Goal: Obtain resource: Obtain resource

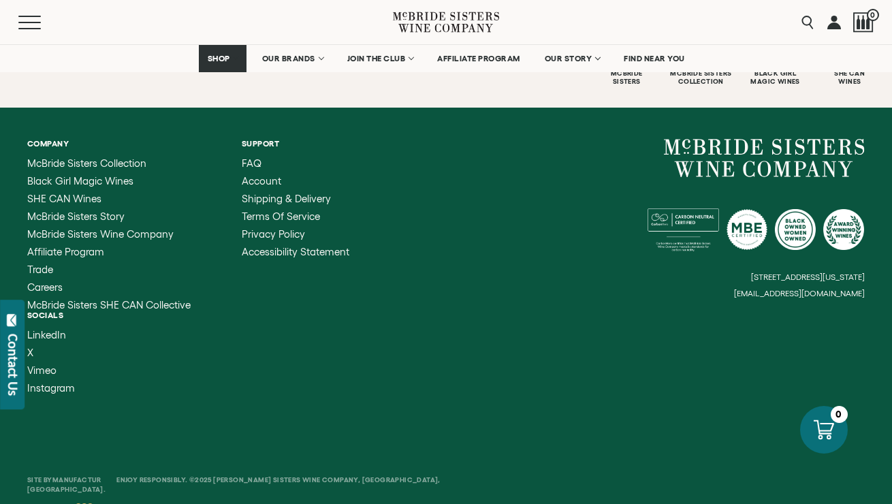
scroll to position [5503, 0]
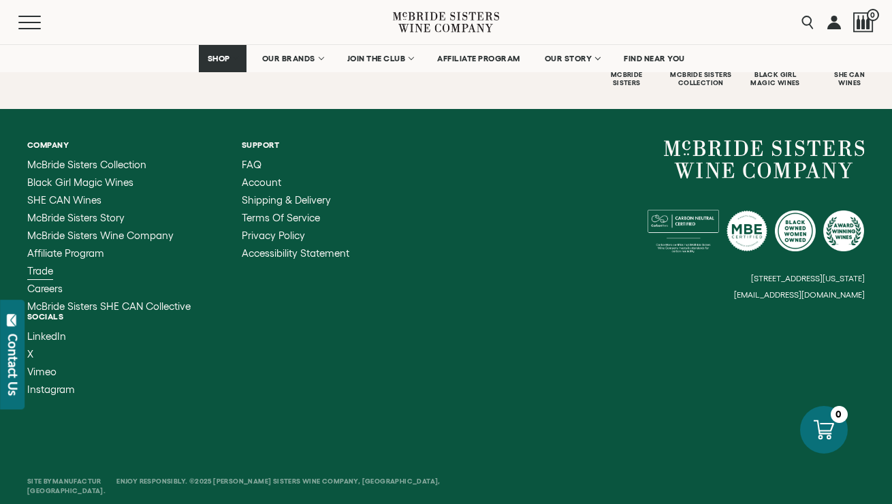
click at [38, 265] on span "Trade" at bounding box center [40, 271] width 26 height 12
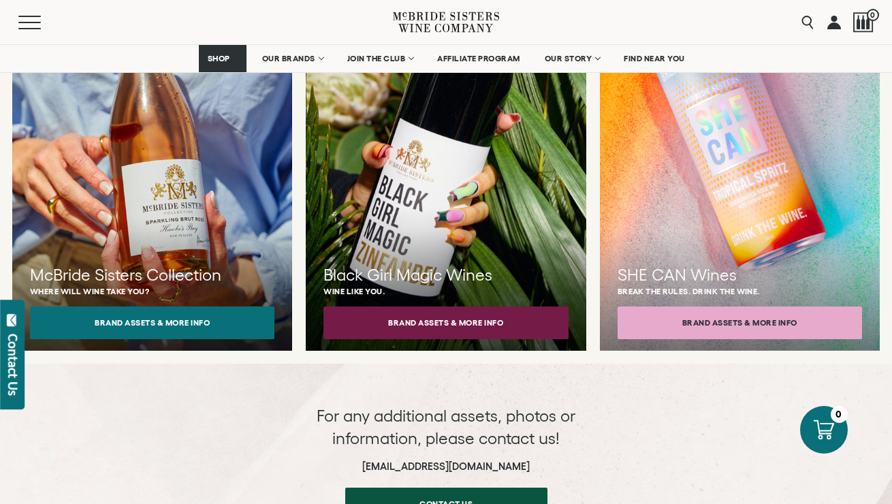
scroll to position [1287, 0]
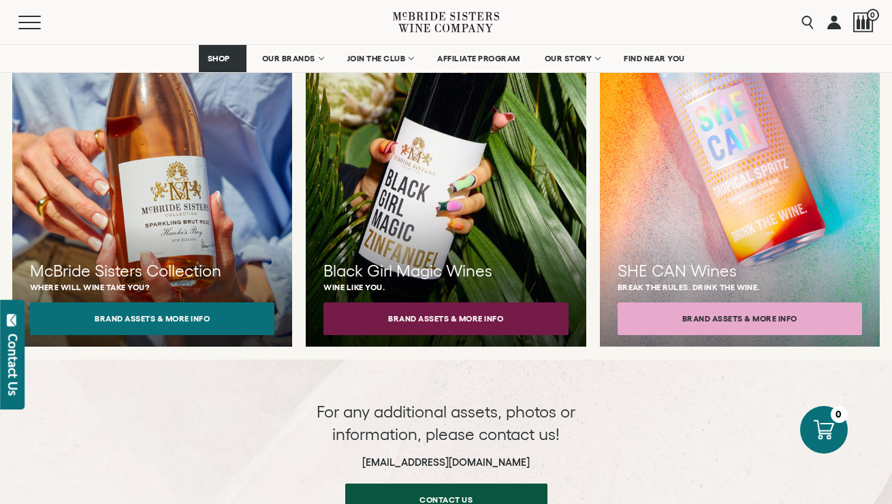
click at [258, 144] on div at bounding box center [152, 146] width 308 height 439
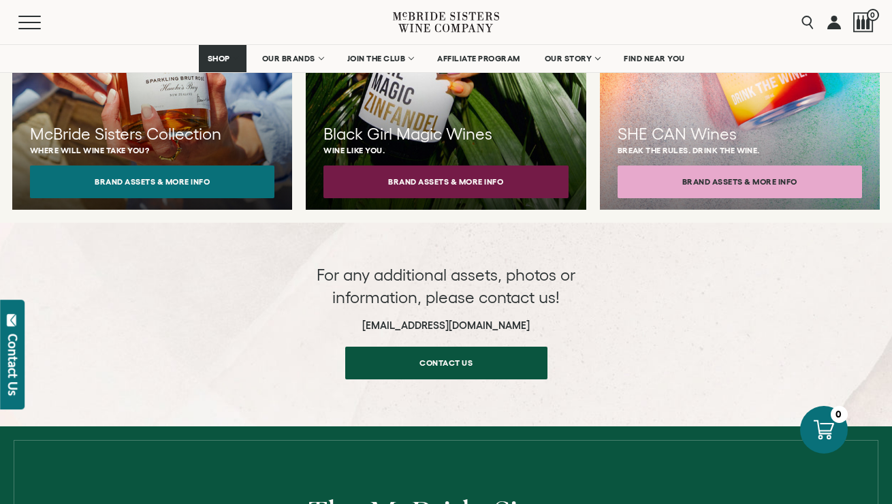
scroll to position [1399, 0]
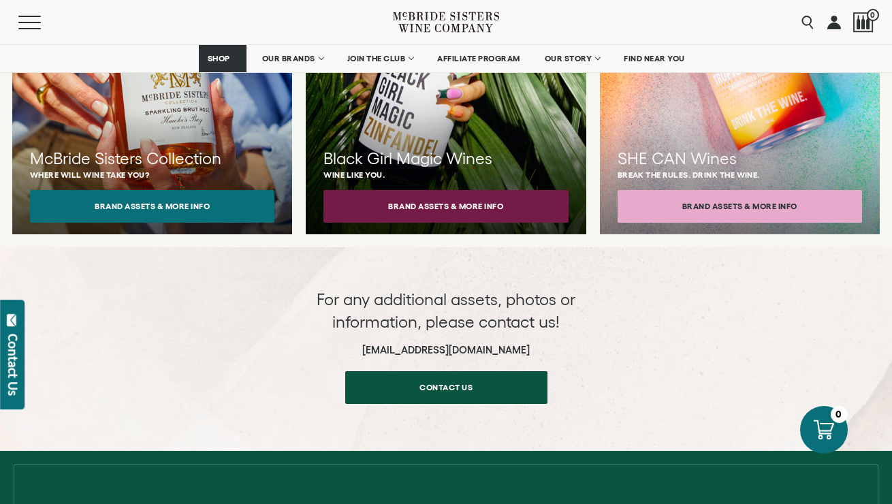
click at [191, 190] on button "Brand Assets & More Info" at bounding box center [152, 206] width 245 height 33
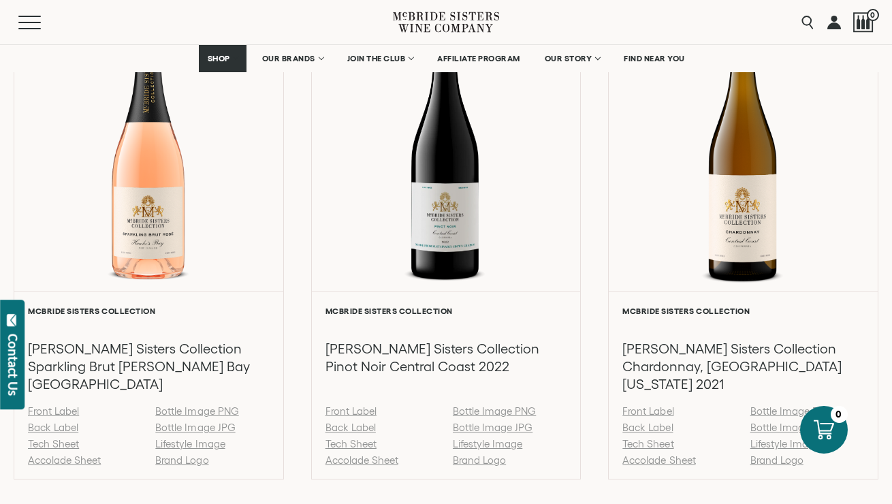
scroll to position [1462, 0]
